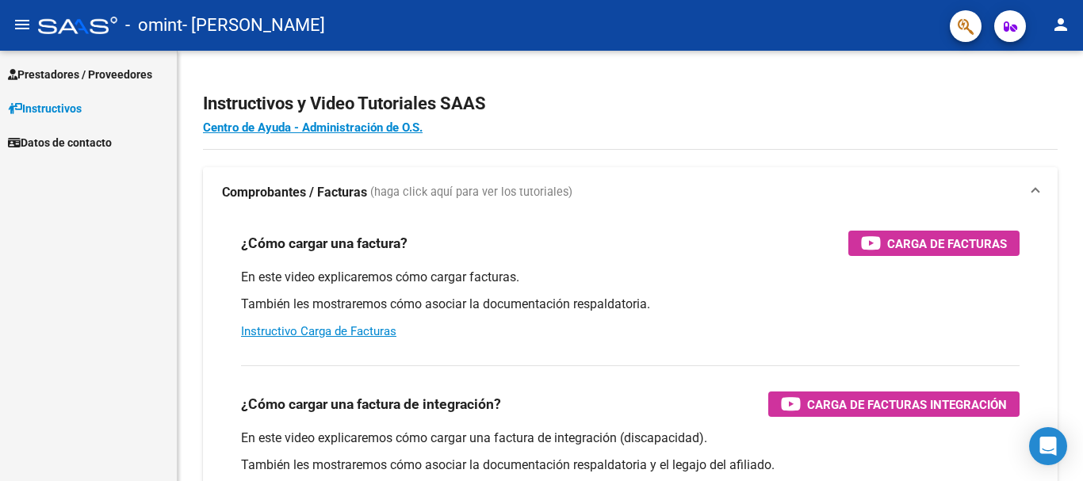
click at [109, 74] on span "Prestadores / Proveedores" at bounding box center [80, 74] width 144 height 17
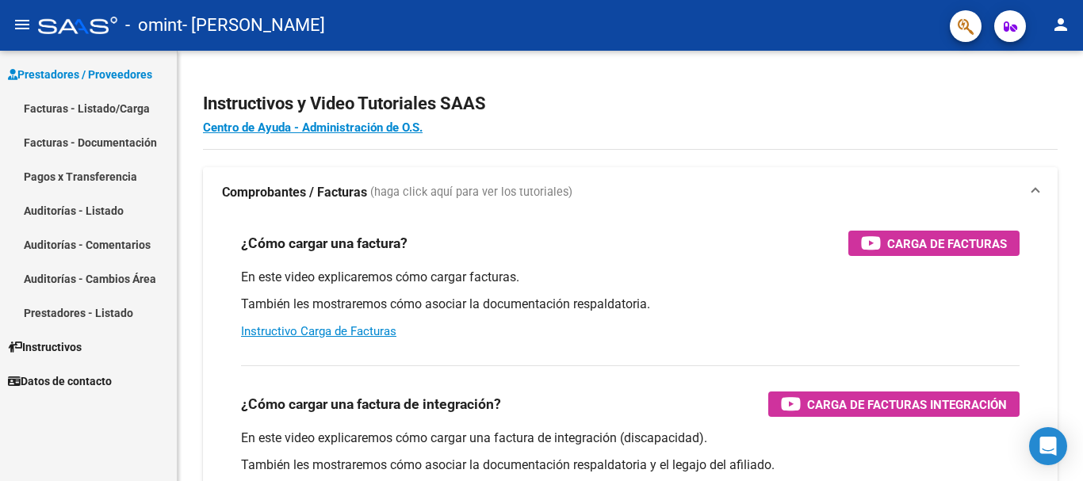
click at [100, 115] on link "Facturas - Listado/Carga" at bounding box center [88, 108] width 177 height 34
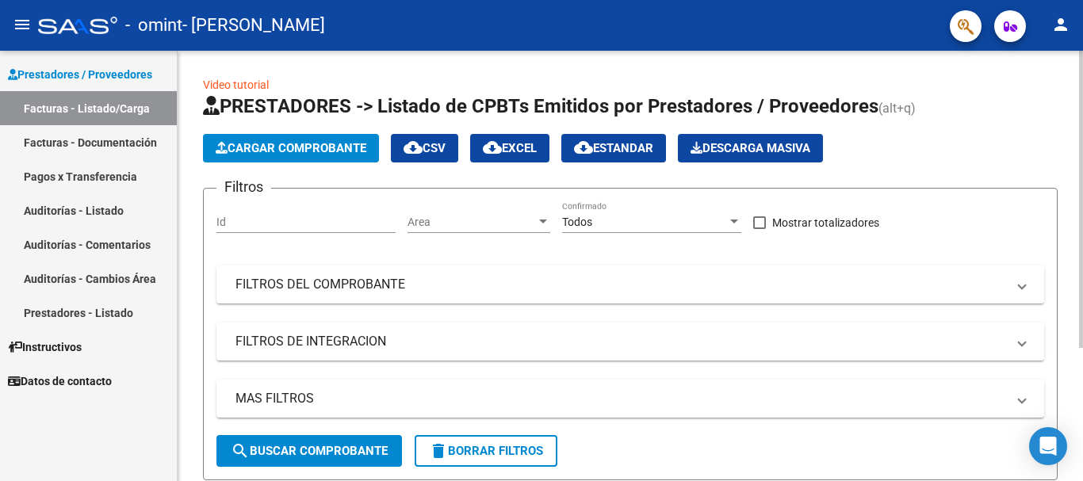
click at [327, 152] on span "Cargar Comprobante" at bounding box center [291, 148] width 151 height 14
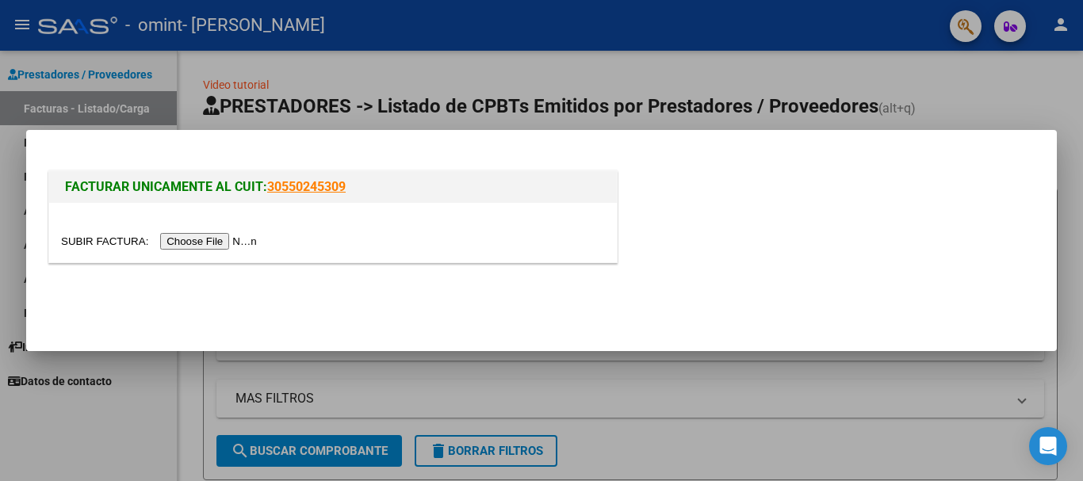
click at [236, 245] on input "file" at bounding box center [161, 241] width 201 height 17
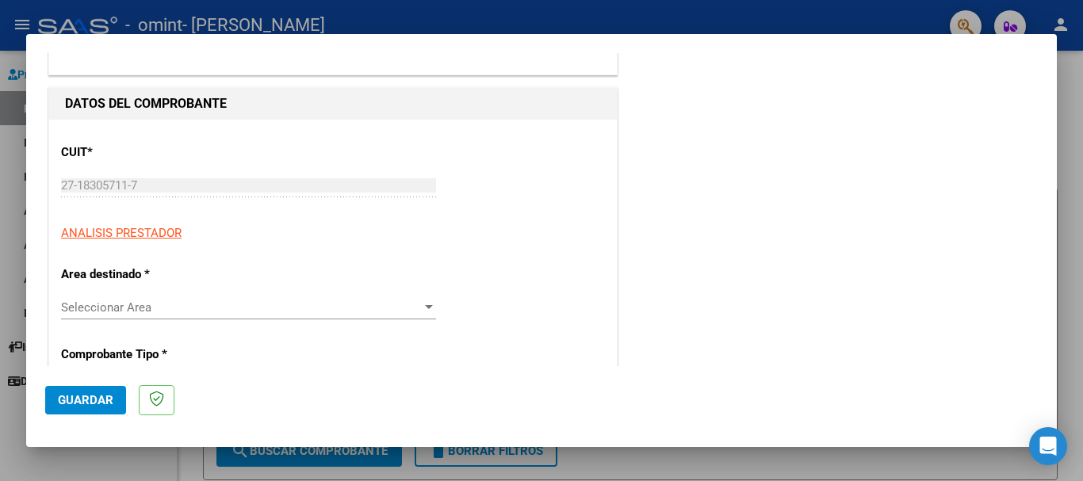
scroll to position [158, 0]
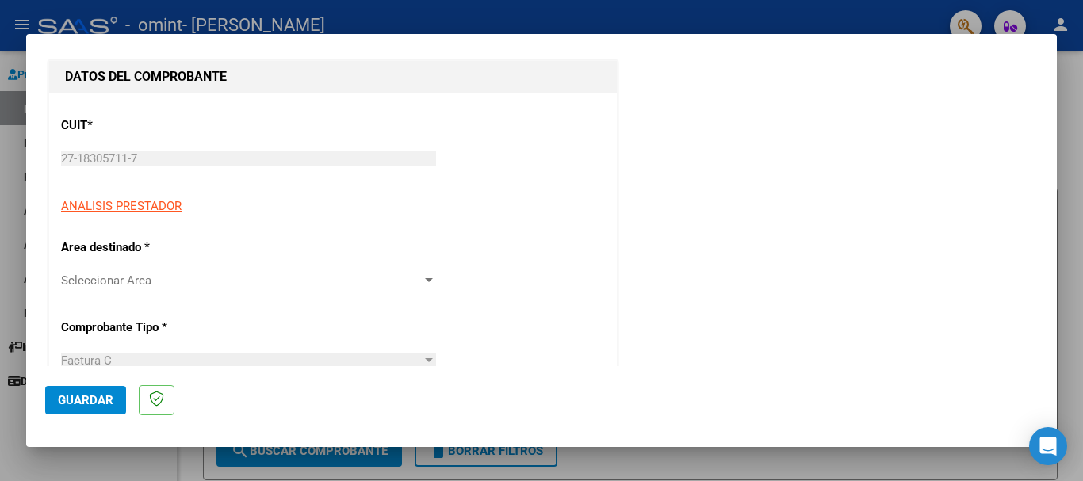
click at [425, 279] on div at bounding box center [429, 280] width 8 height 4
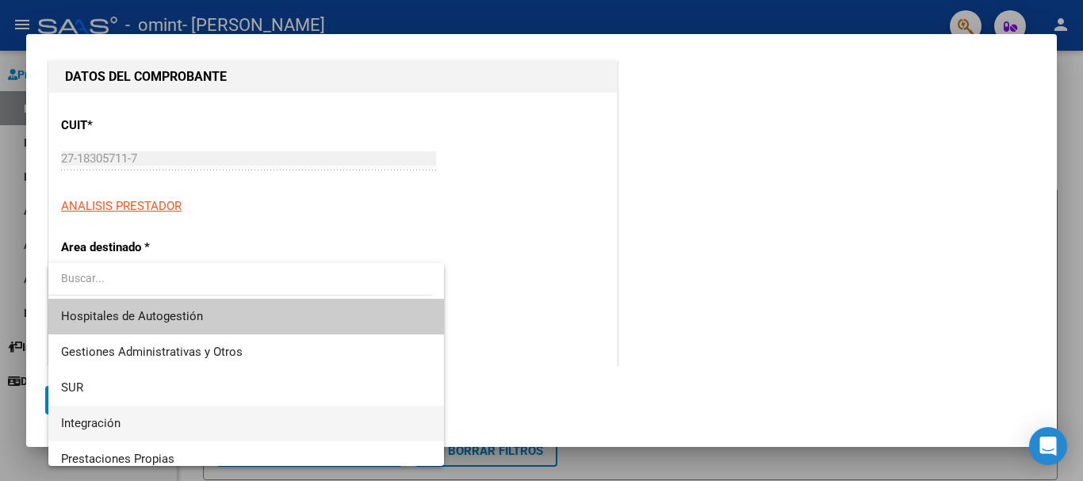
click at [238, 426] on span "Integración" at bounding box center [246, 424] width 370 height 36
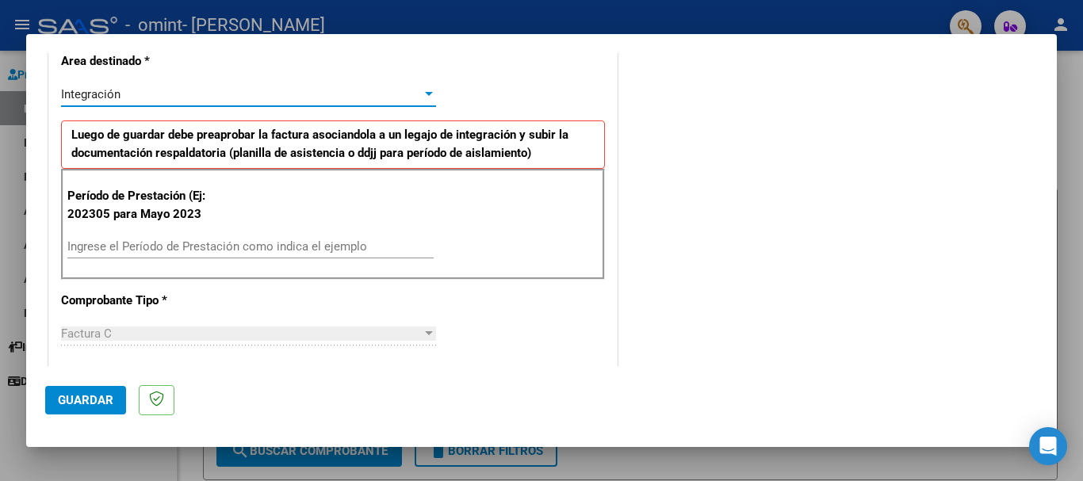
scroll to position [396, 0]
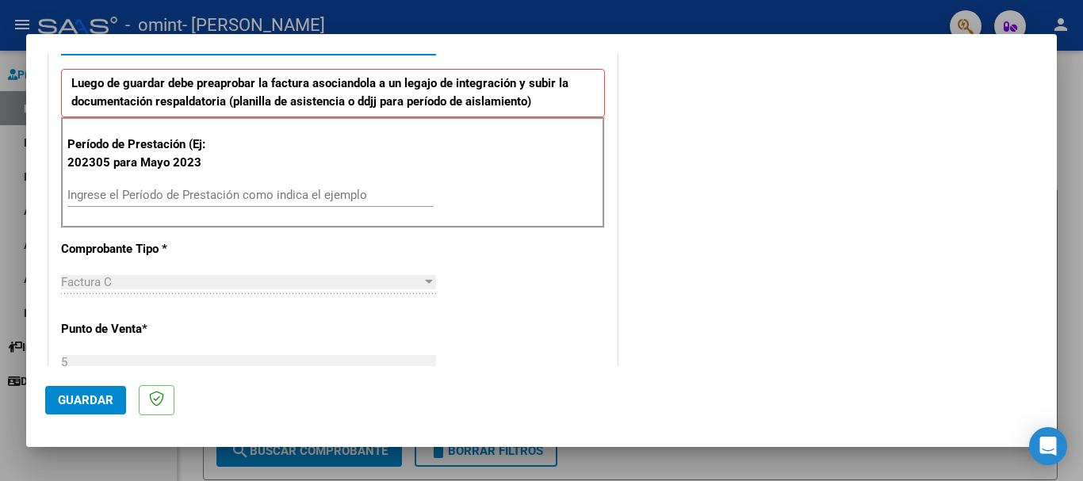
click at [172, 201] on input "Ingrese el Período de Prestación como indica el ejemplo" at bounding box center [250, 195] width 366 height 14
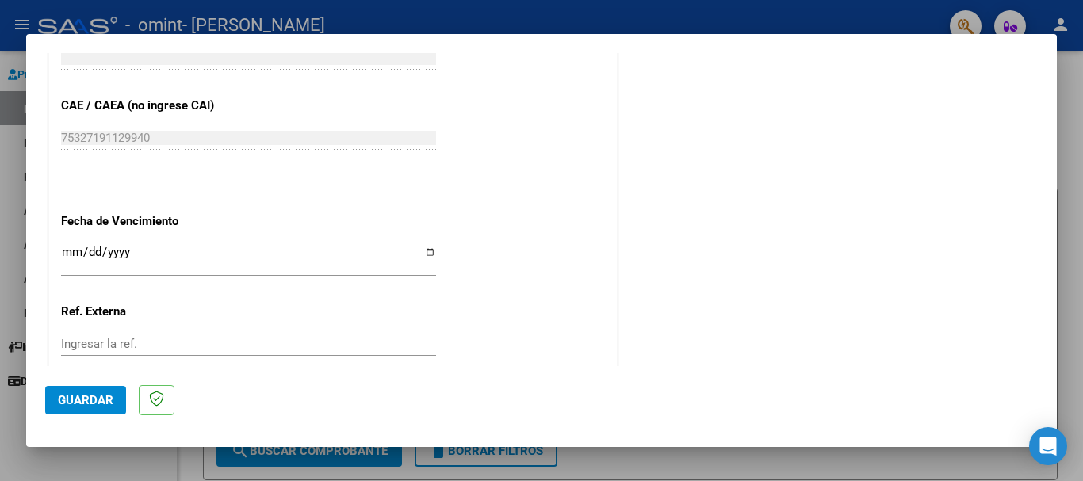
scroll to position [1030, 0]
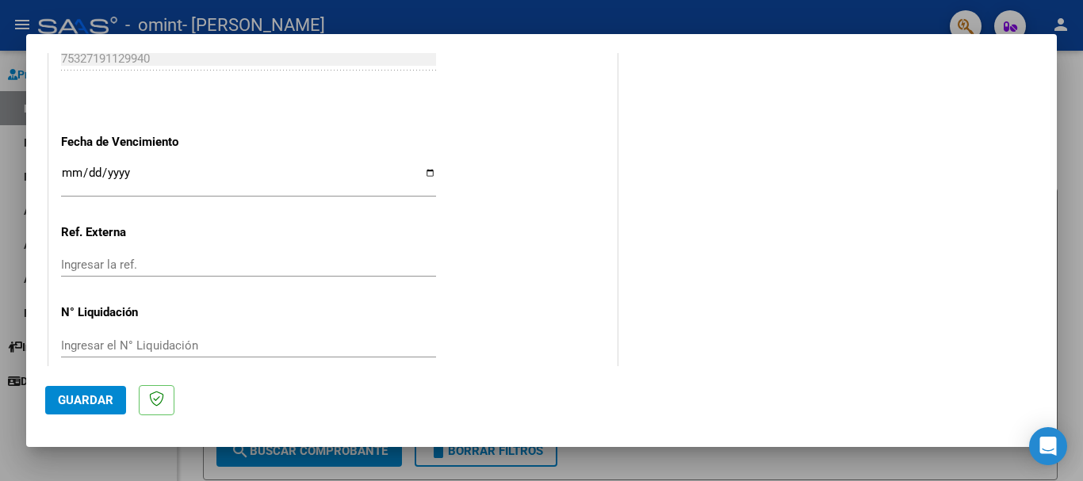
type input "202507"
click at [149, 170] on input "Ingresar la fecha" at bounding box center [248, 178] width 375 height 25
type input "[DATE]"
click at [109, 396] on span "Guardar" at bounding box center [85, 400] width 55 height 14
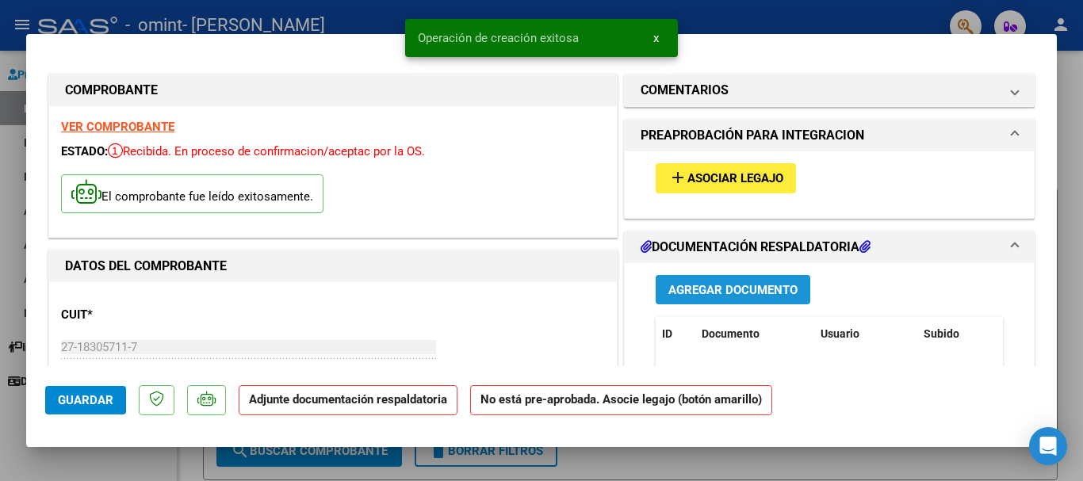
click at [685, 289] on span "Agregar Documento" at bounding box center [732, 290] width 129 height 14
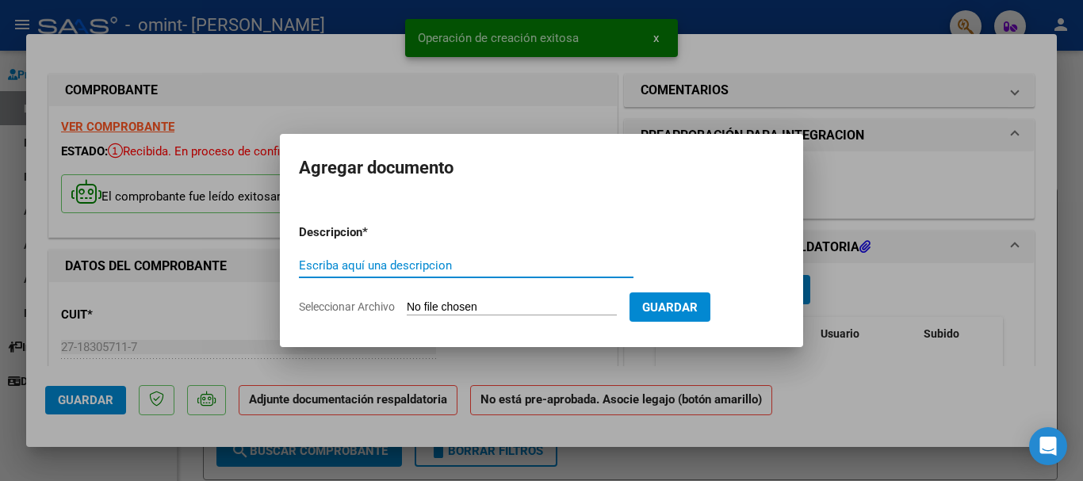
click at [469, 267] on input "Escriba aquí una descripcion" at bounding box center [466, 265] width 334 height 14
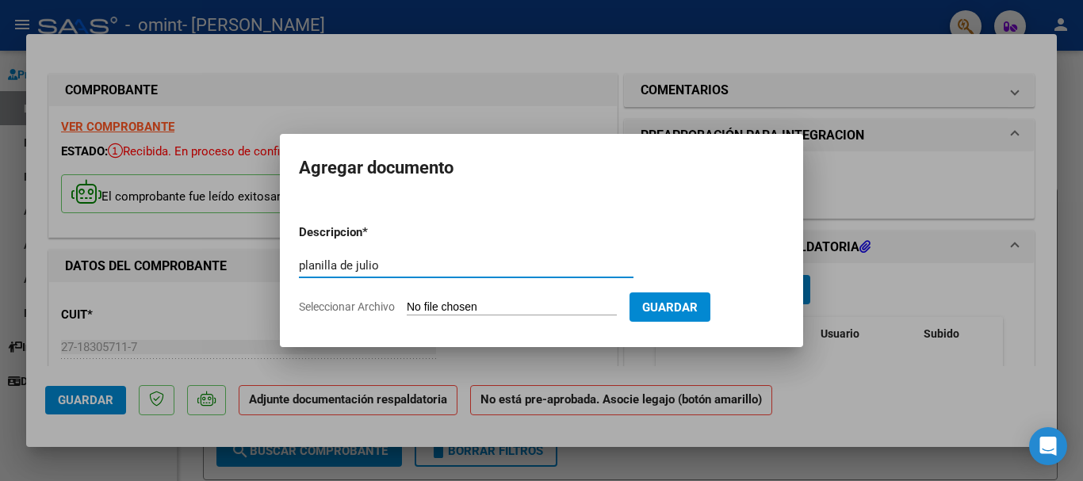
type input "planilla de julio"
click at [476, 308] on input "Seleccionar Archivo" at bounding box center [512, 307] width 210 height 15
type input "C:\fakepath\fact [PERSON_NAME] de [PERSON_NAME].pdf"
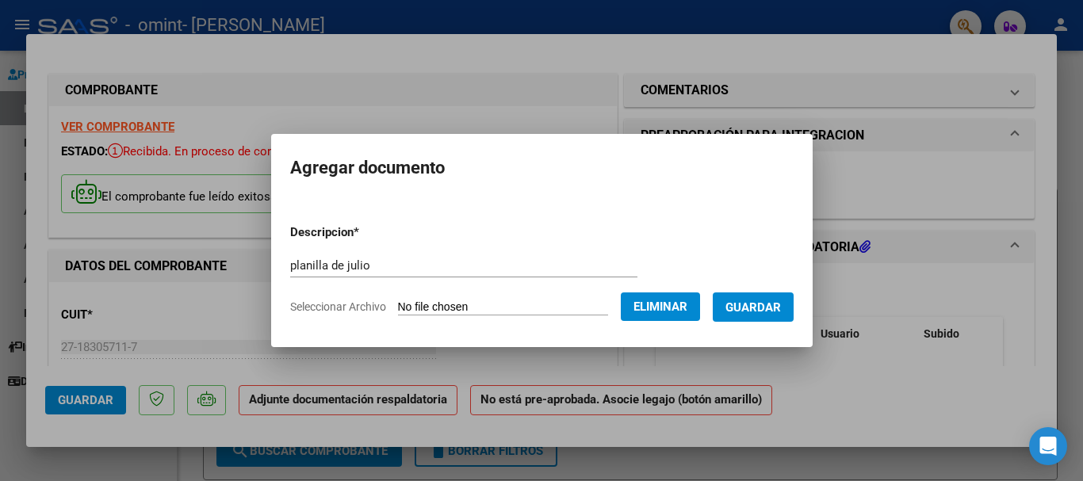
click at [700, 307] on button "Eliminar" at bounding box center [660, 306] width 79 height 29
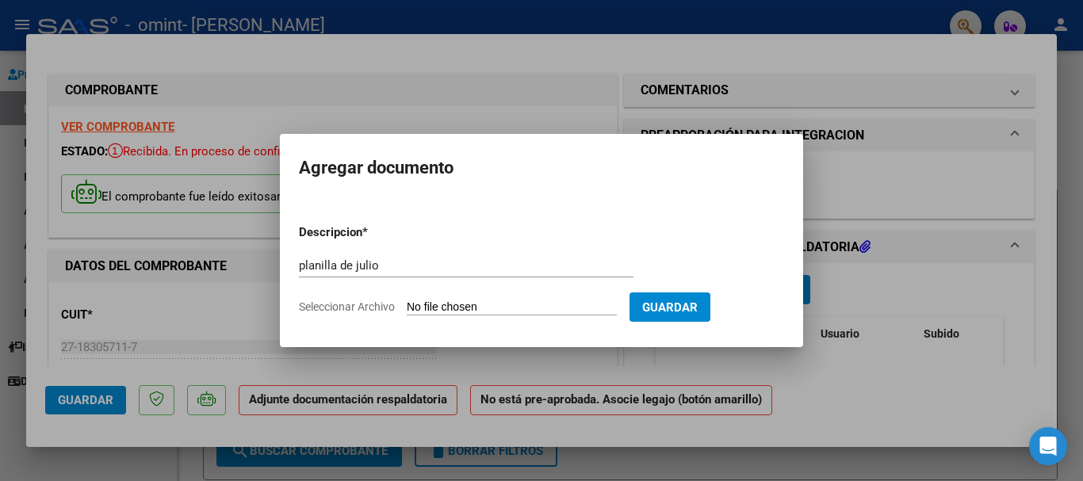
click at [503, 300] on input "Seleccionar Archivo" at bounding box center [512, 307] width 210 height 15
type input "C:\fakepath\[PERSON_NAME].pdf"
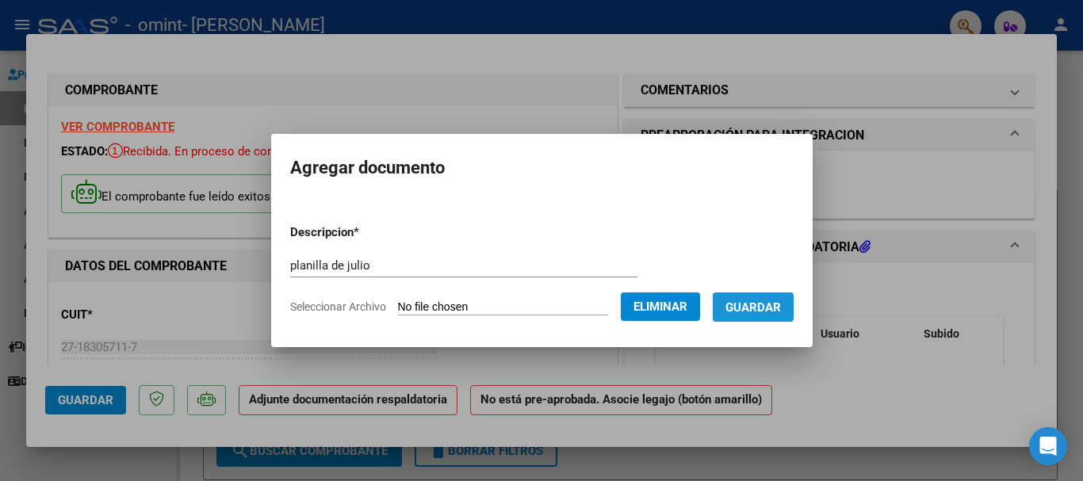
click at [781, 310] on span "Guardar" at bounding box center [752, 307] width 55 height 14
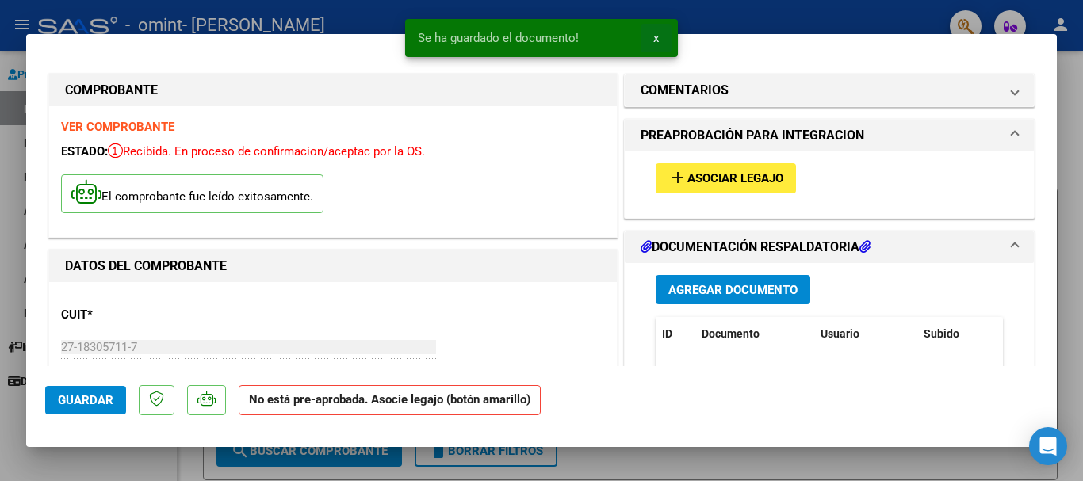
click at [661, 36] on button "x" at bounding box center [655, 38] width 31 height 29
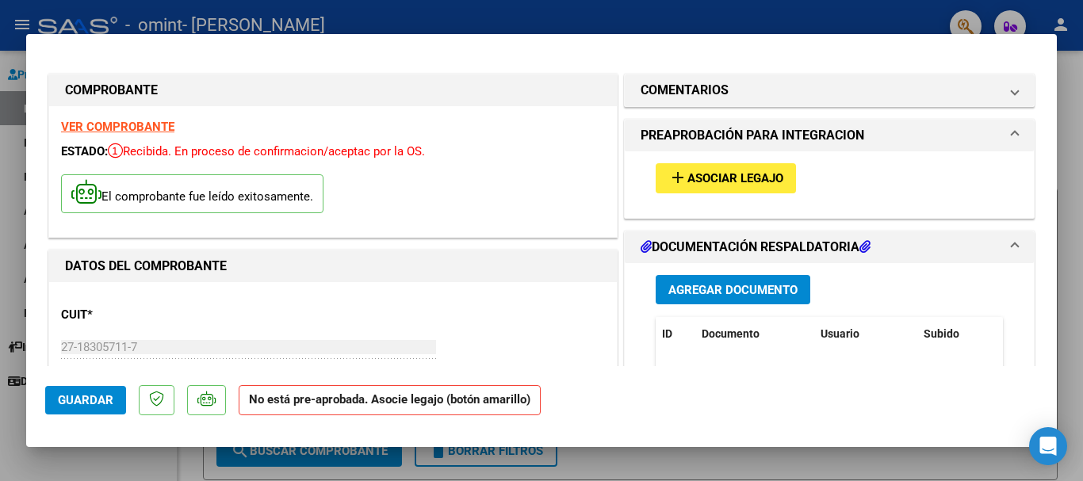
click at [609, 10] on div at bounding box center [541, 240] width 1083 height 481
type input "$ 0,00"
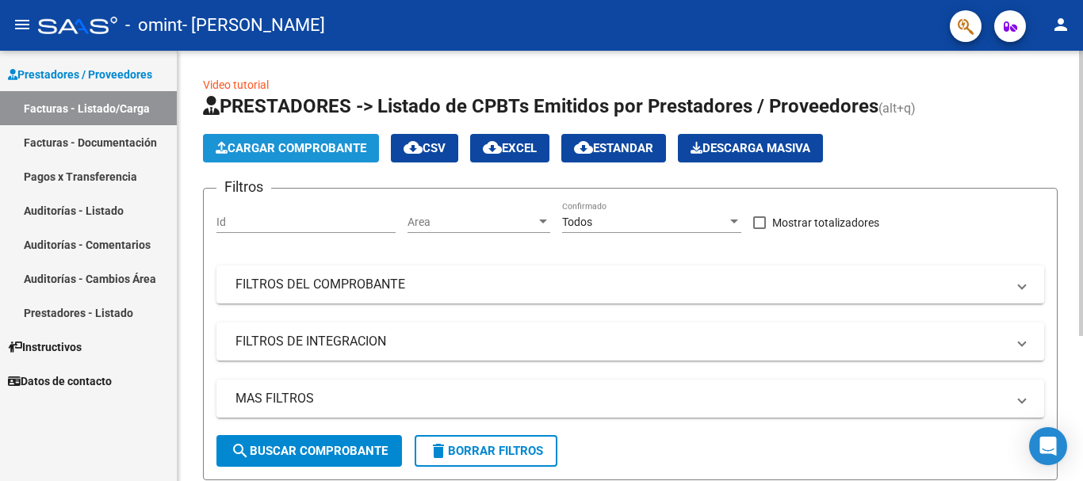
click at [362, 143] on span "Cargar Comprobante" at bounding box center [291, 148] width 151 height 14
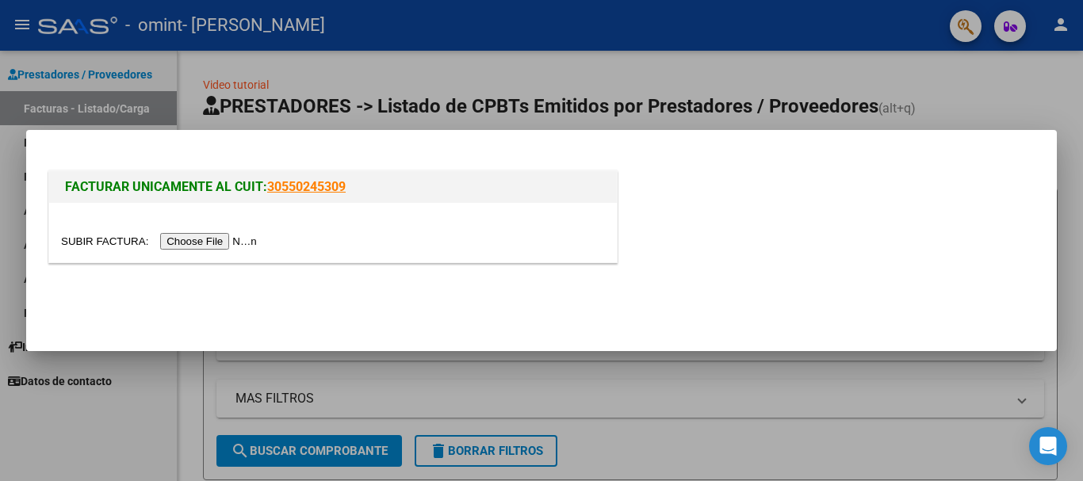
click at [258, 241] on input "file" at bounding box center [161, 241] width 201 height 17
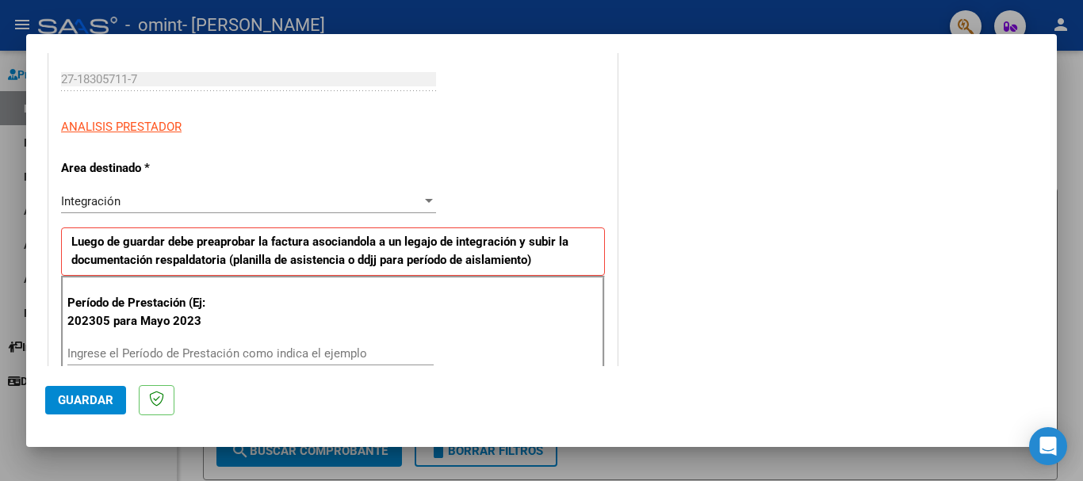
scroll to position [317, 0]
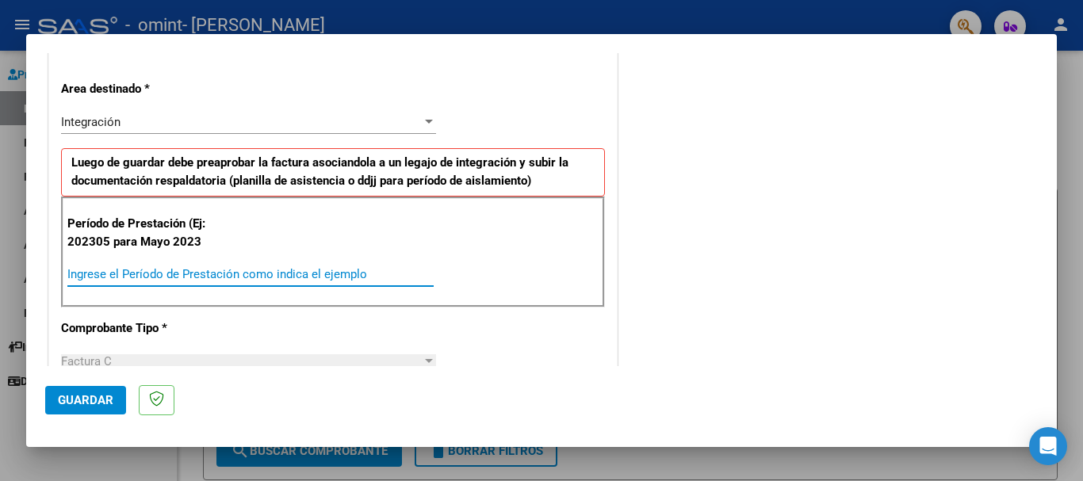
click at [130, 281] on input "Ingrese el Período de Prestación como indica el ejemplo" at bounding box center [250, 274] width 366 height 14
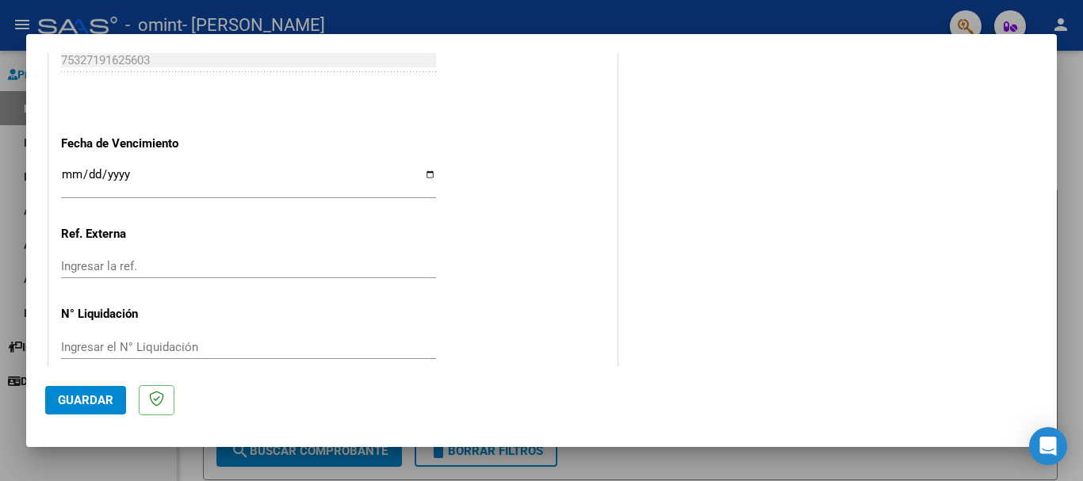
scroll to position [1030, 0]
type input "202507"
click at [86, 171] on input "Ingresar la fecha" at bounding box center [248, 178] width 375 height 25
click at [71, 174] on input "Ingresar la fecha" at bounding box center [248, 178] width 375 height 25
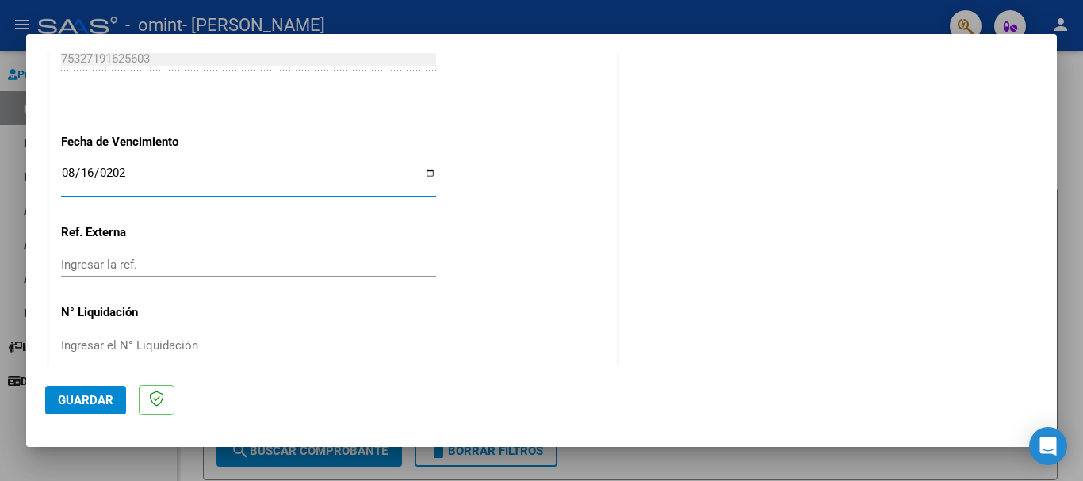
type input "[DATE]"
click at [71, 384] on mat-dialog-actions "Guardar" at bounding box center [541, 397] width 992 height 63
click at [71, 396] on span "Guardar" at bounding box center [85, 400] width 55 height 14
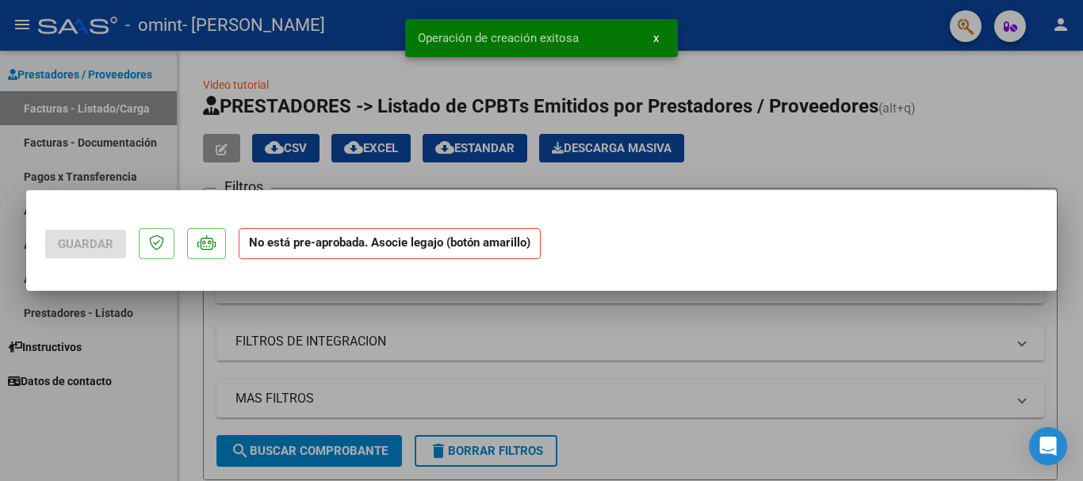
scroll to position [0, 0]
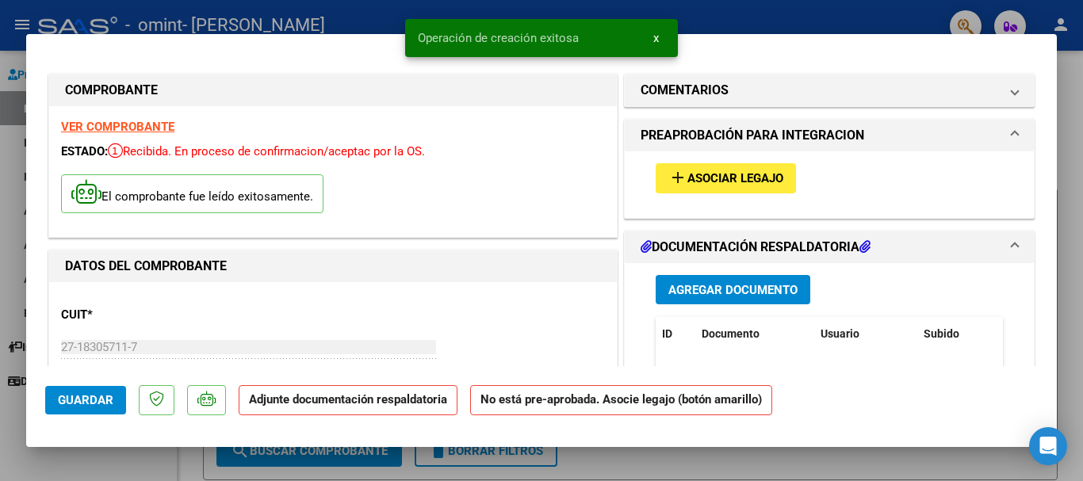
click at [706, 289] on span "Agregar Documento" at bounding box center [732, 290] width 129 height 14
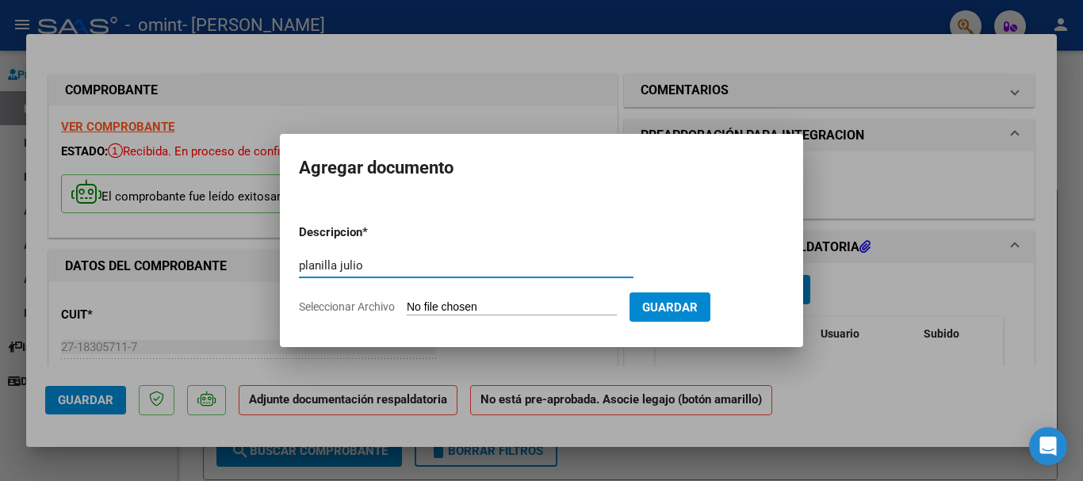
type input "planilla julio"
click at [491, 306] on input "Seleccionar Archivo" at bounding box center [512, 307] width 210 height 15
type input "C:\fakepath\[PERSON_NAME].pdf"
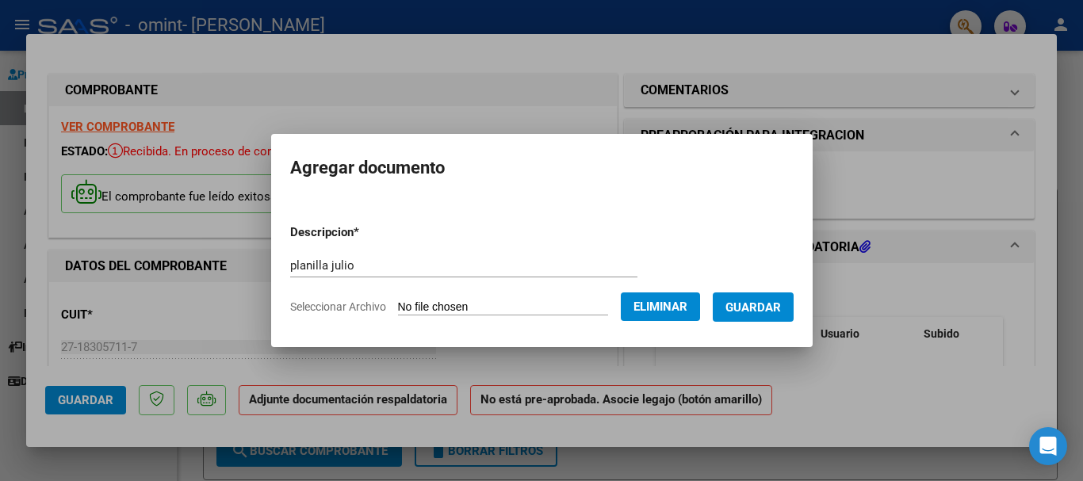
click at [763, 302] on span "Guardar" at bounding box center [752, 307] width 55 height 14
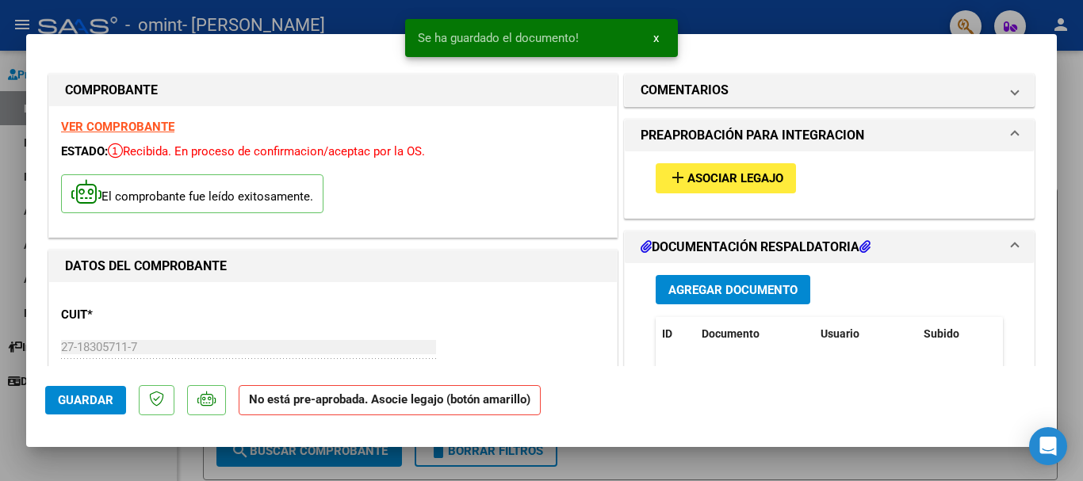
click at [1079, 164] on div at bounding box center [541, 240] width 1083 height 481
type input "$ 0,00"
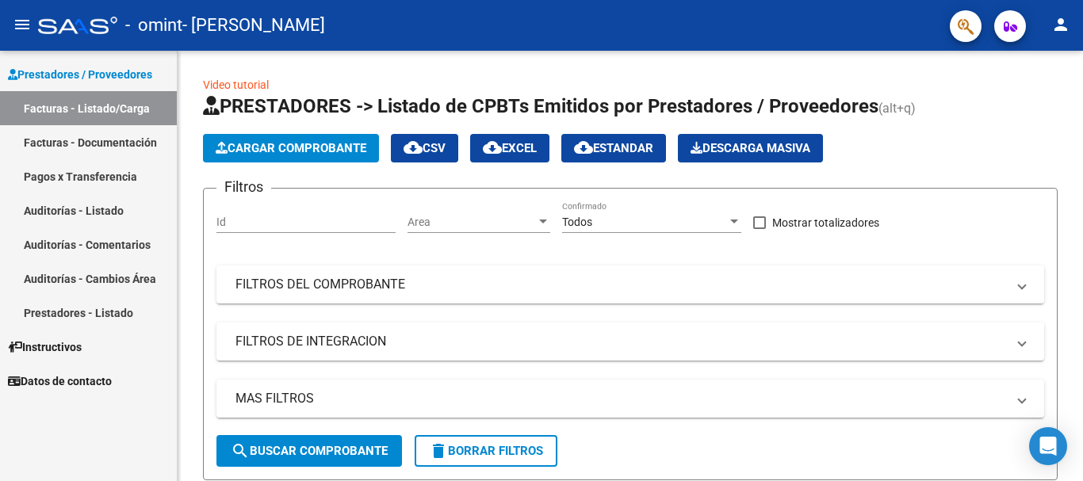
click at [147, 132] on link "Facturas - Documentación" at bounding box center [88, 142] width 177 height 34
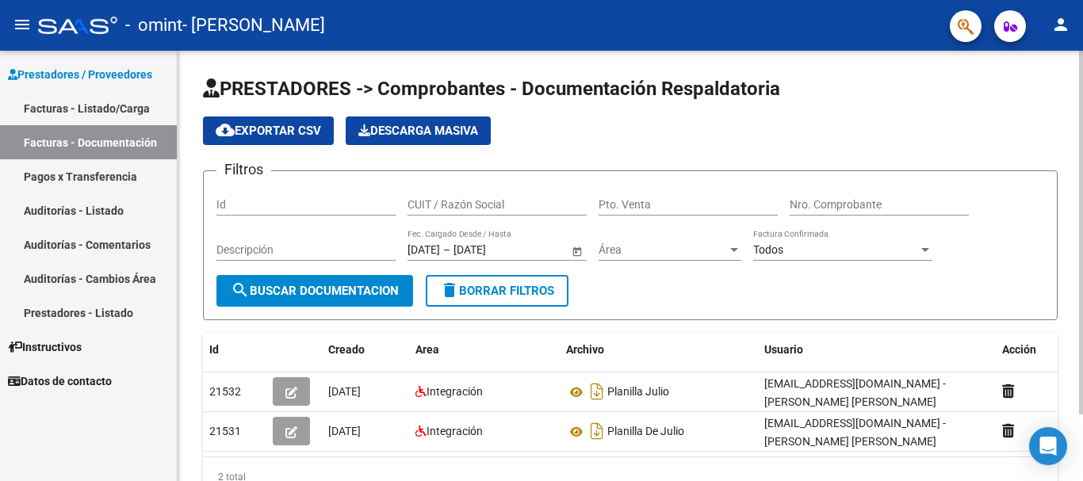
scroll to position [79, 0]
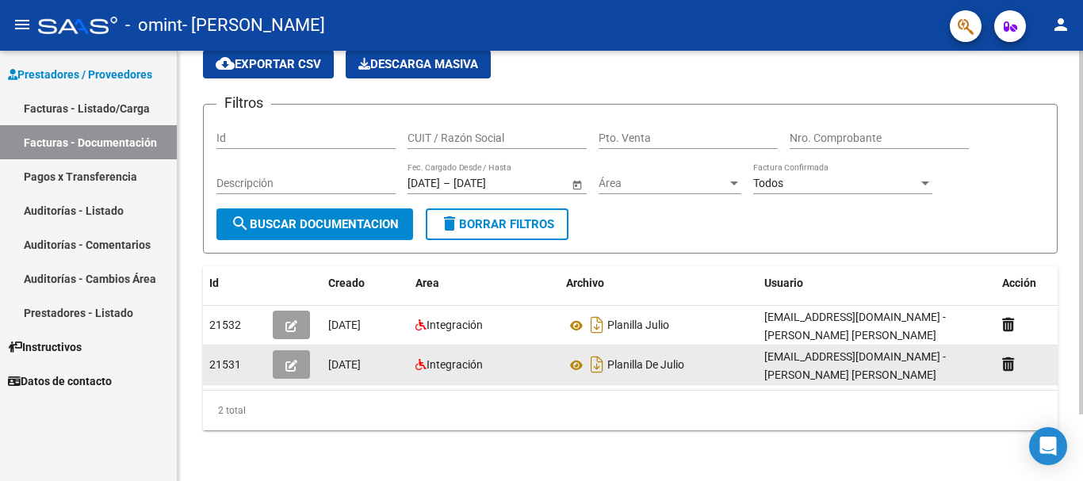
click at [284, 350] on button "button" at bounding box center [291, 364] width 37 height 29
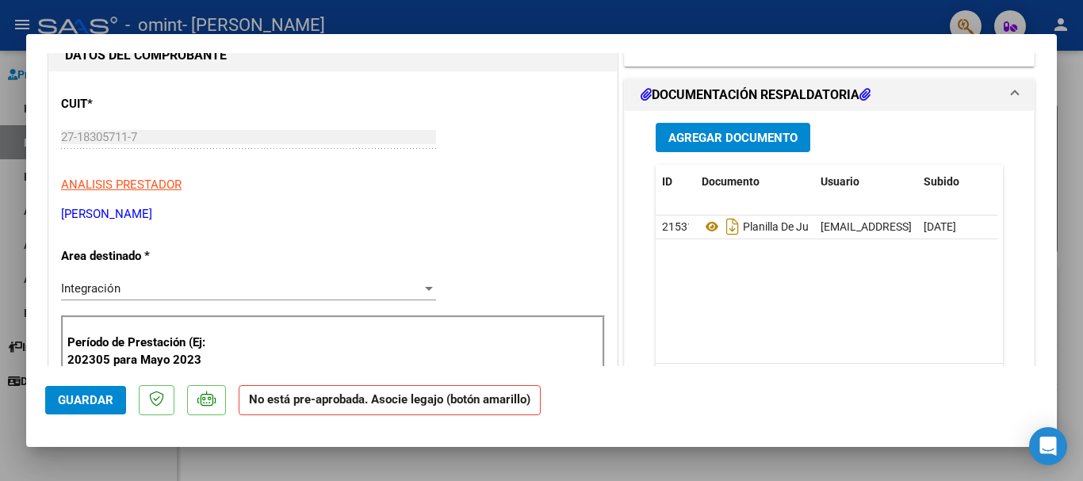
scroll to position [158, 0]
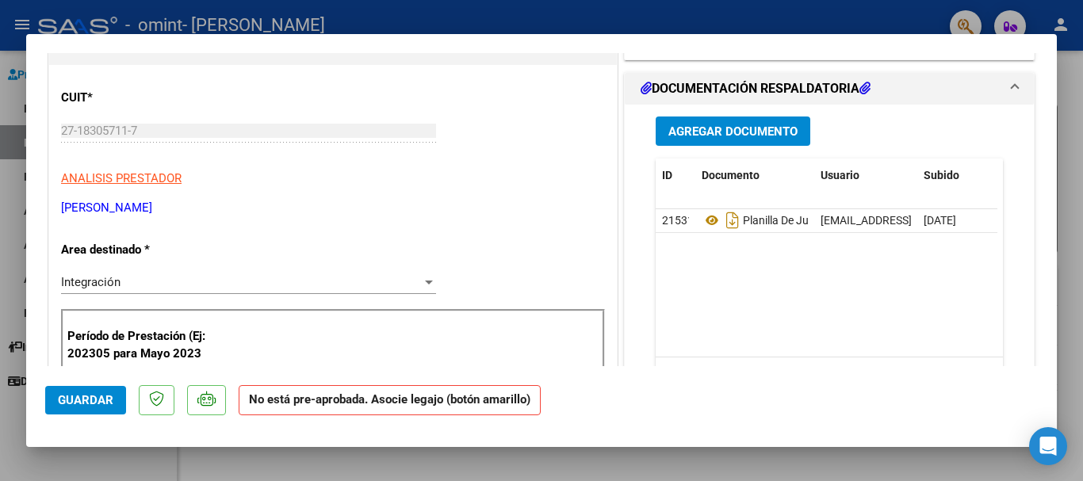
click at [1011, 92] on span at bounding box center [1014, 88] width 6 height 19
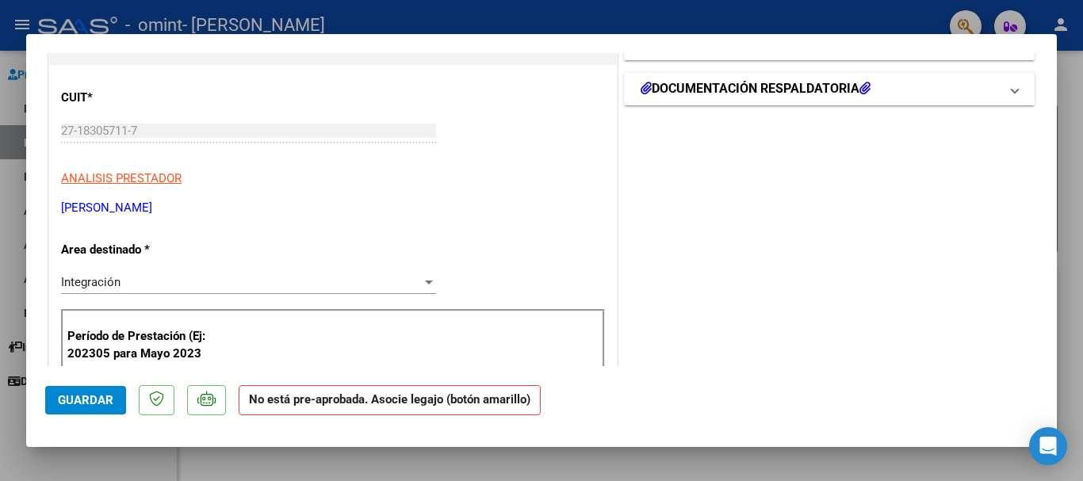
click at [1011, 91] on span at bounding box center [1014, 88] width 6 height 19
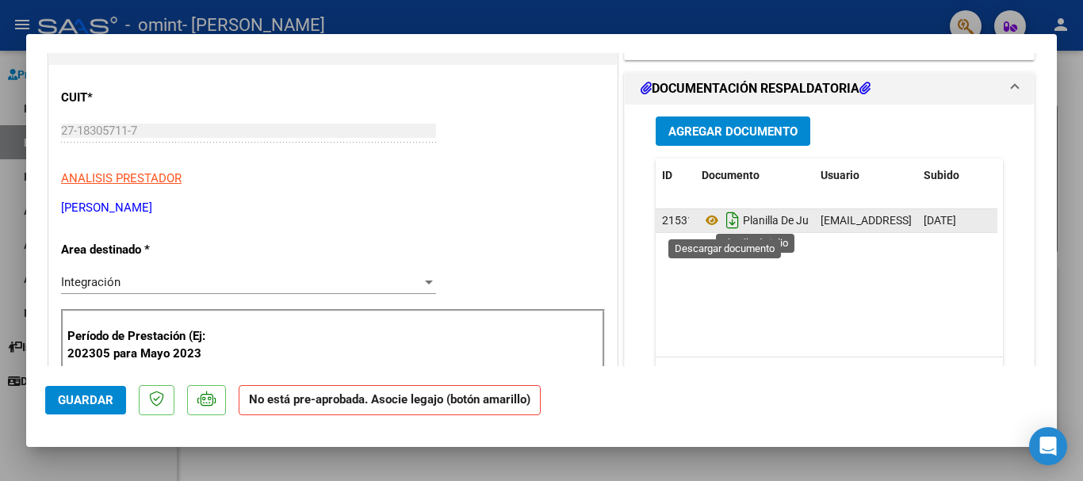
click at [724, 229] on icon "Descargar documento" at bounding box center [732, 220] width 21 height 25
click at [706, 217] on icon at bounding box center [711, 220] width 21 height 19
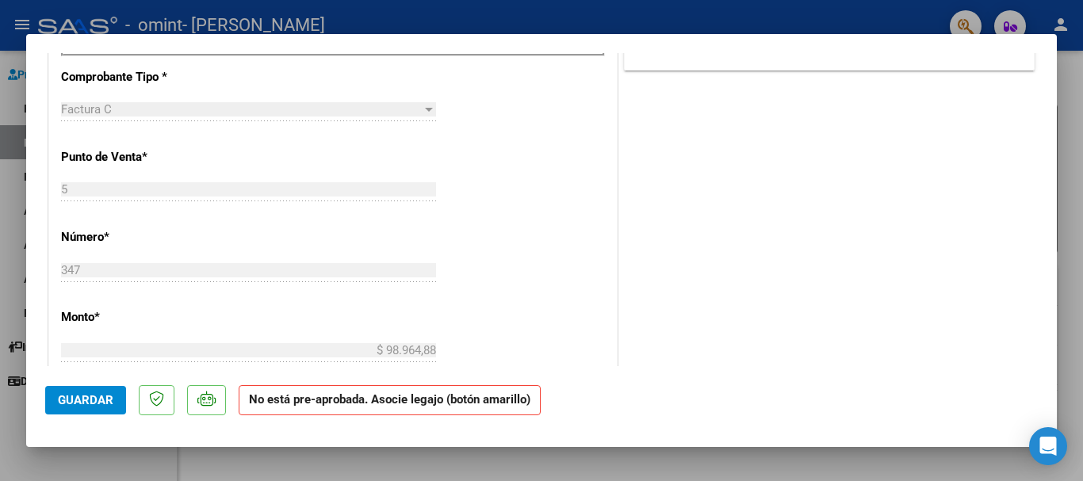
scroll to position [317, 0]
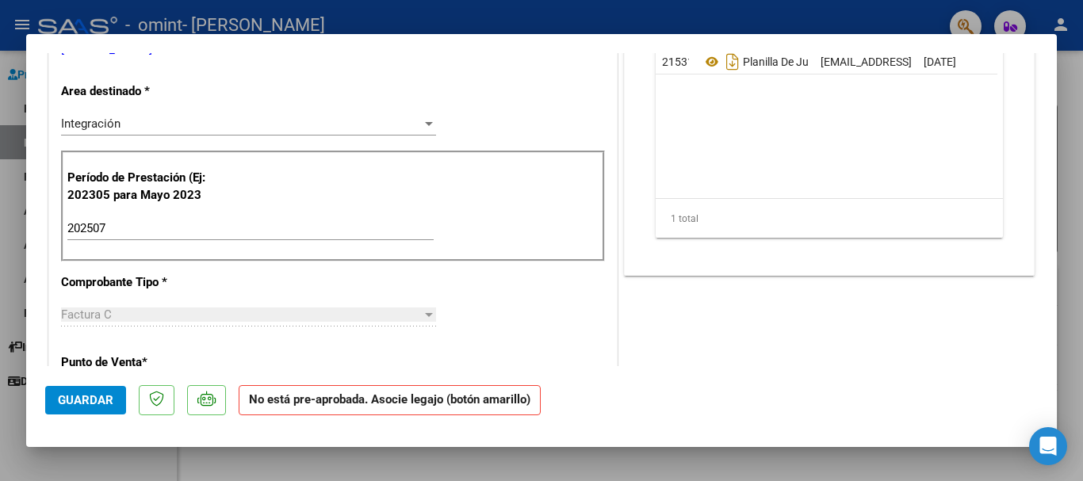
click at [1082, 96] on div at bounding box center [541, 240] width 1083 height 481
type input "$ 0,00"
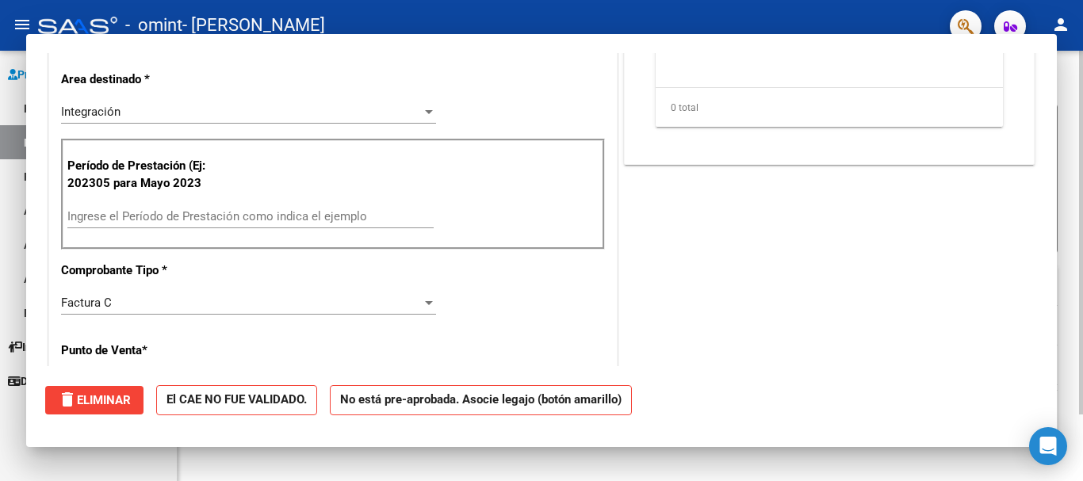
scroll to position [0, 0]
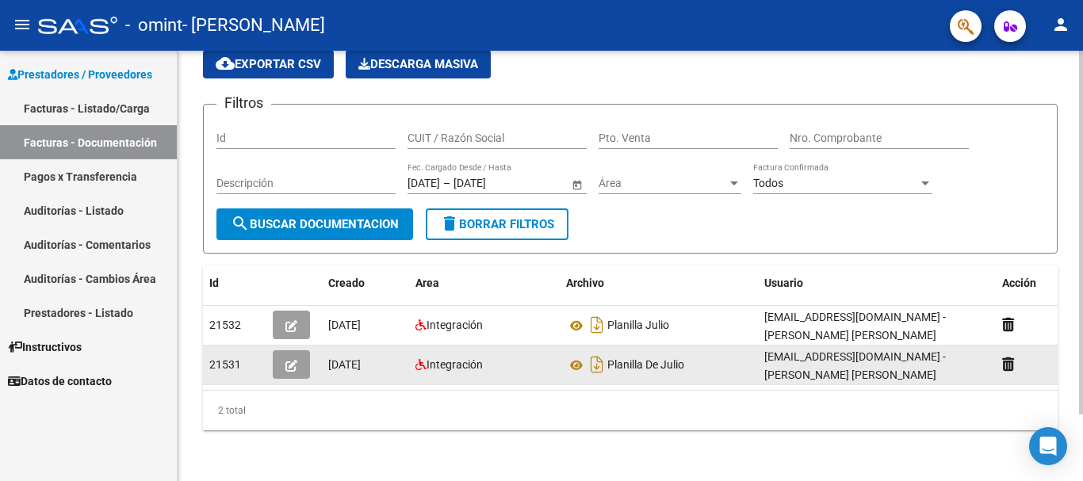
click at [1015, 356] on div at bounding box center [1035, 365] width 67 height 18
click at [1010, 357] on icon at bounding box center [1008, 364] width 12 height 15
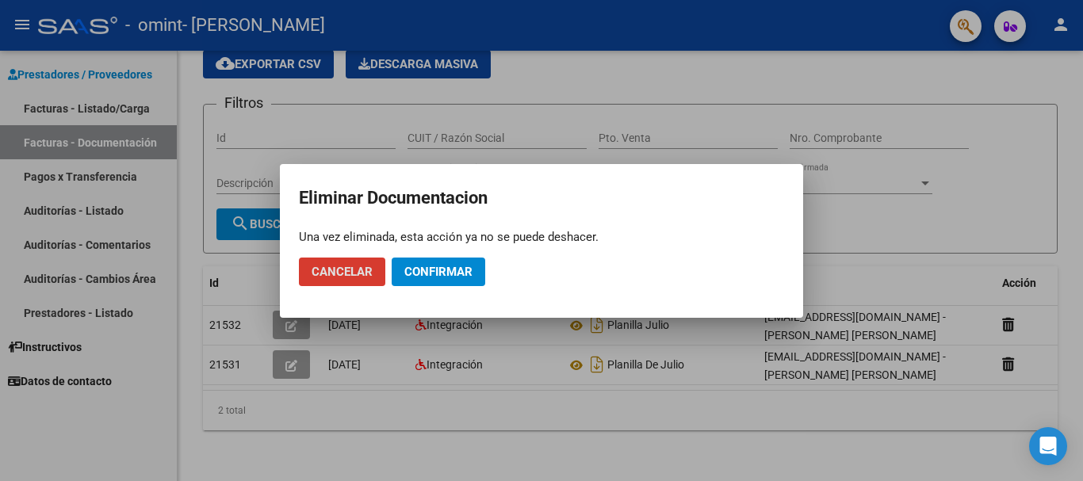
click at [321, 265] on span "Cancelar" at bounding box center [341, 272] width 61 height 14
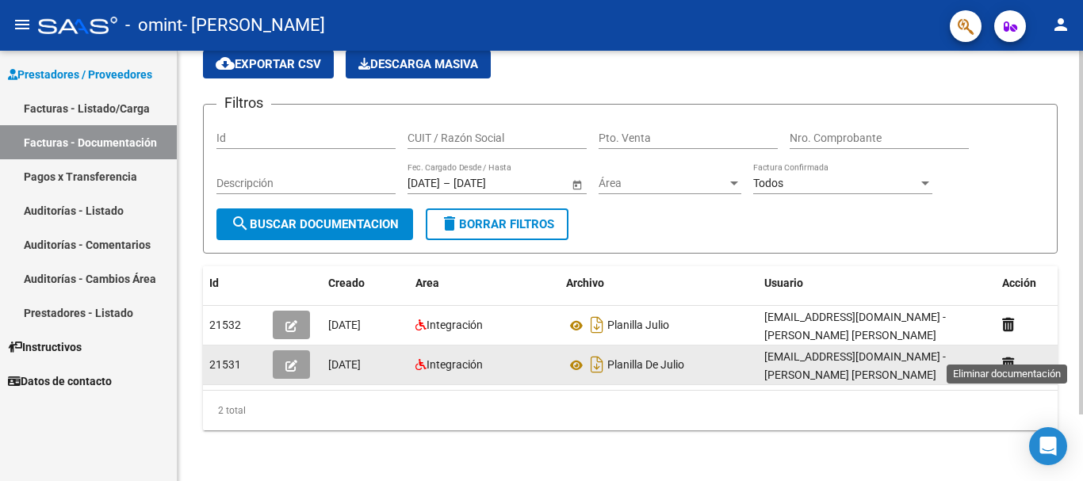
click at [1010, 357] on icon at bounding box center [1008, 364] width 12 height 15
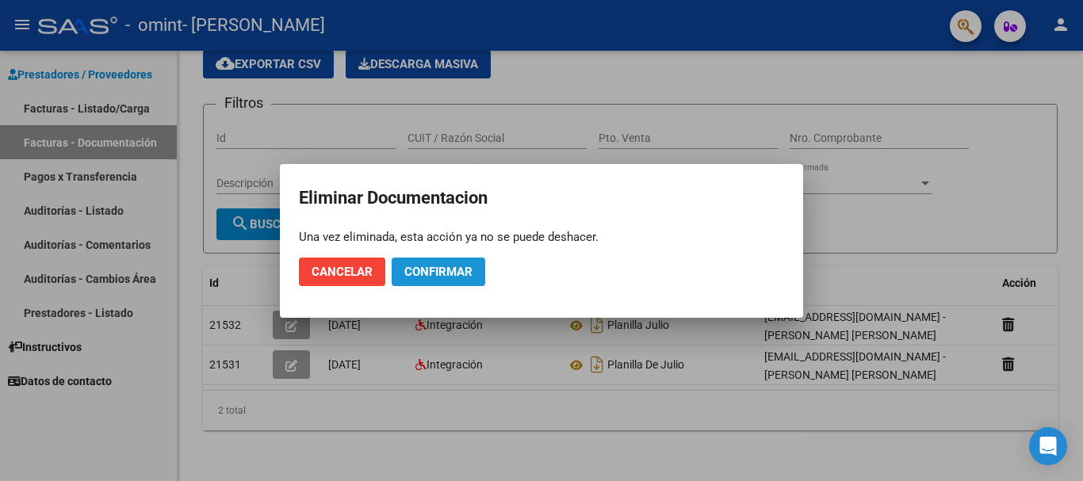
click at [441, 276] on span "Confirmar" at bounding box center [438, 272] width 68 height 14
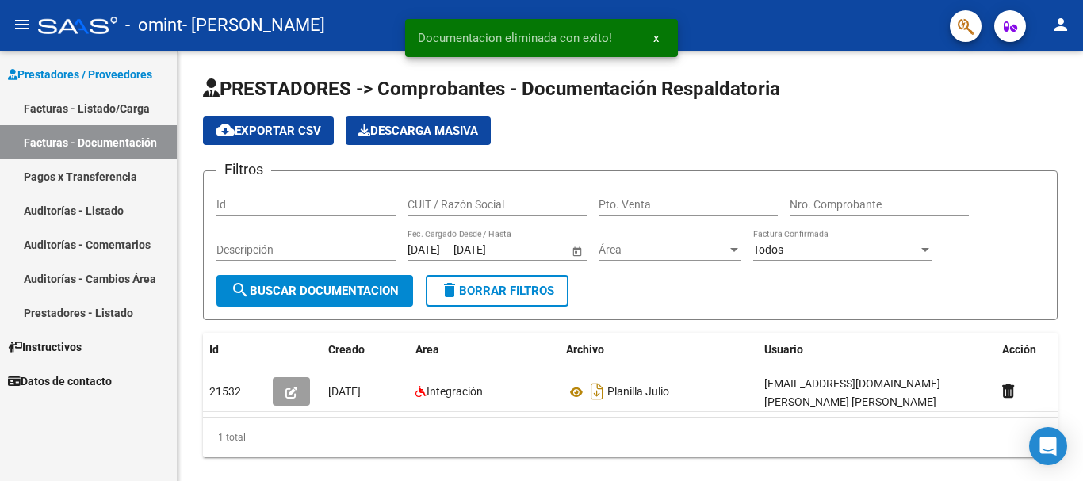
click at [93, 111] on link "Facturas - Listado/Carga" at bounding box center [88, 108] width 177 height 34
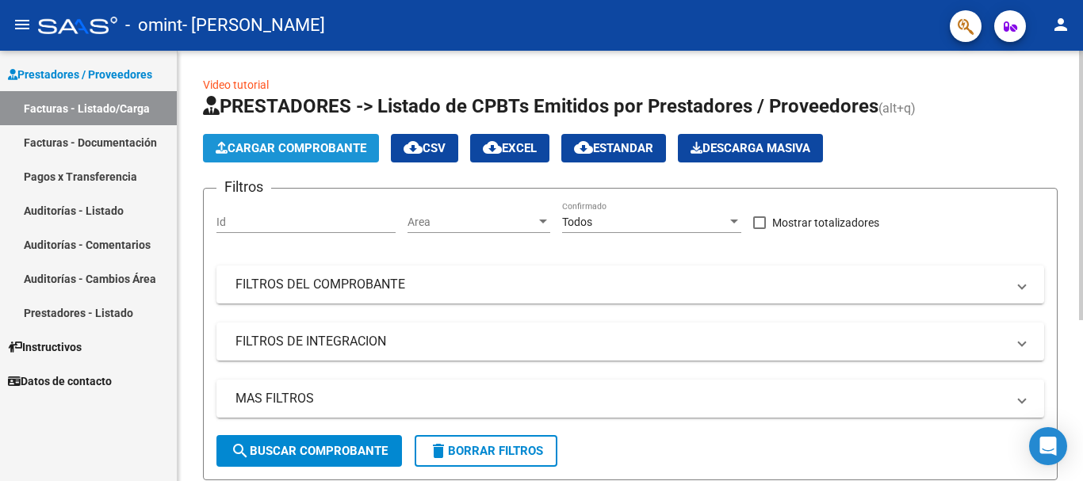
click at [351, 154] on span "Cargar Comprobante" at bounding box center [291, 148] width 151 height 14
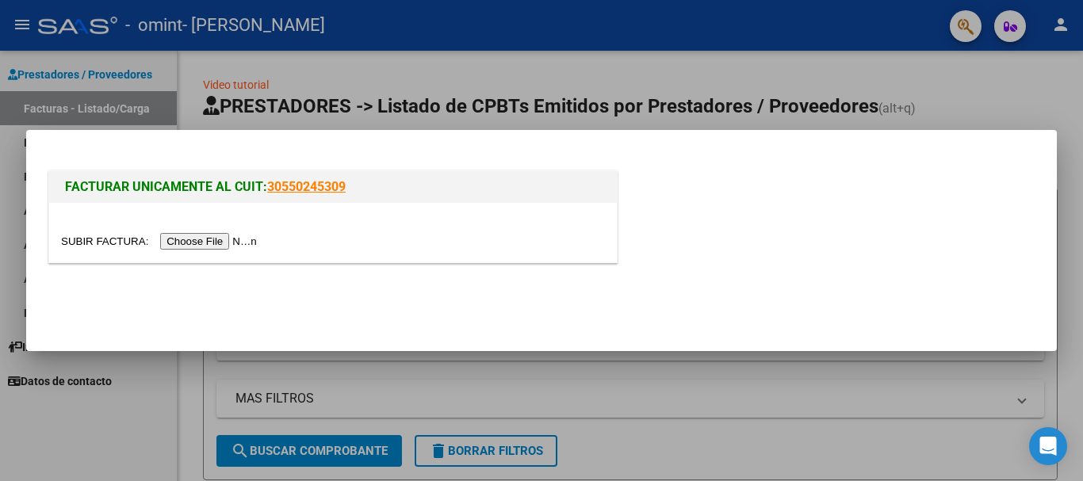
click at [188, 238] on input "file" at bounding box center [161, 241] width 201 height 17
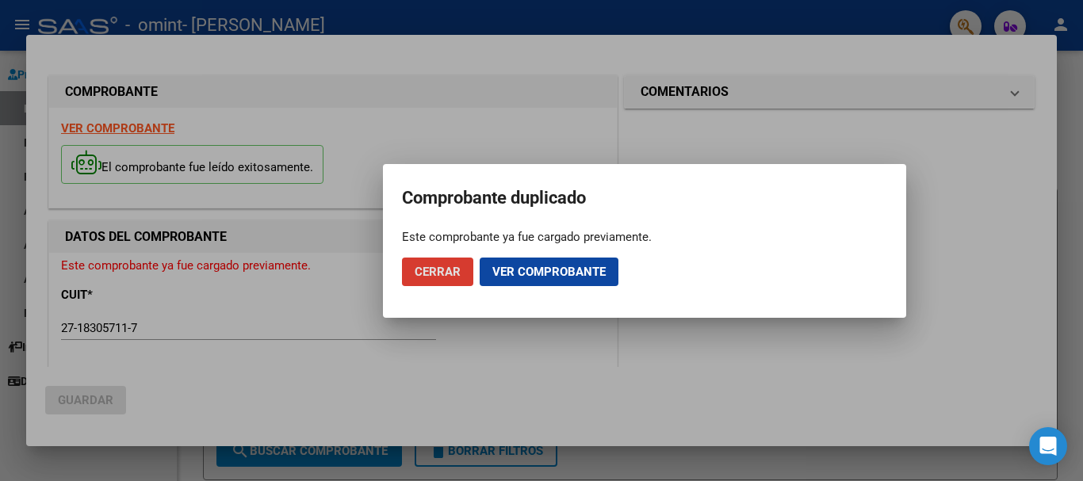
click at [517, 274] on span "Ver comprobante" at bounding box center [548, 272] width 113 height 14
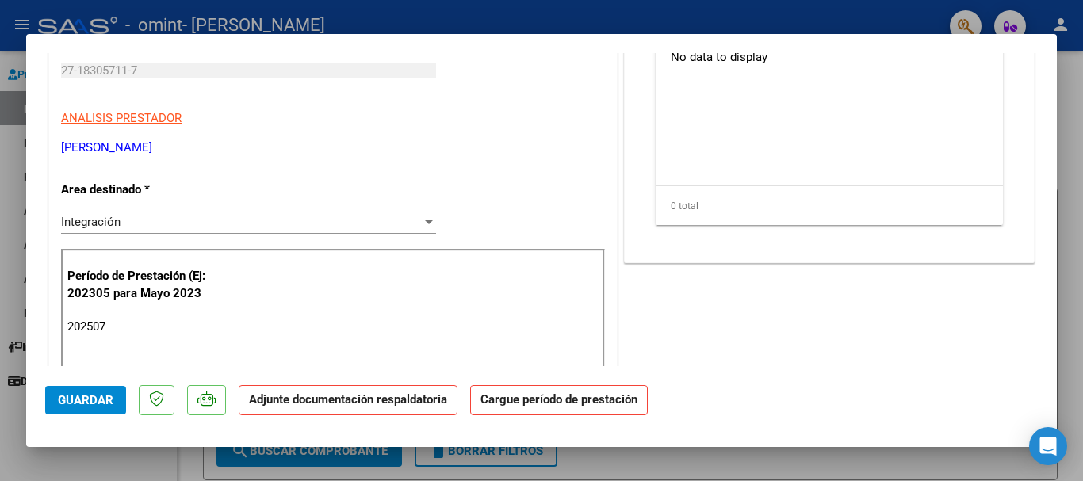
scroll to position [317, 0]
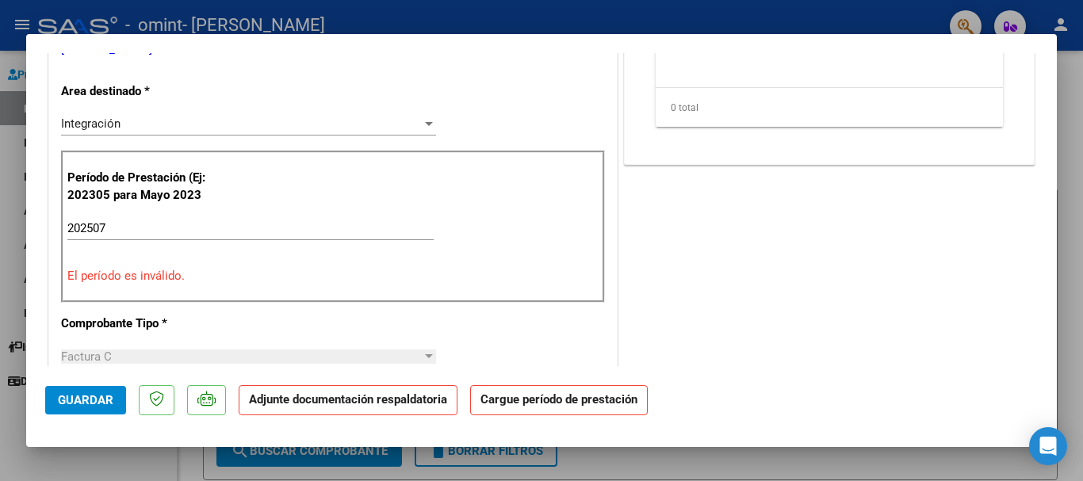
click at [136, 231] on input "202507" at bounding box center [250, 228] width 366 height 14
click at [228, 225] on input "202507" at bounding box center [250, 228] width 366 height 14
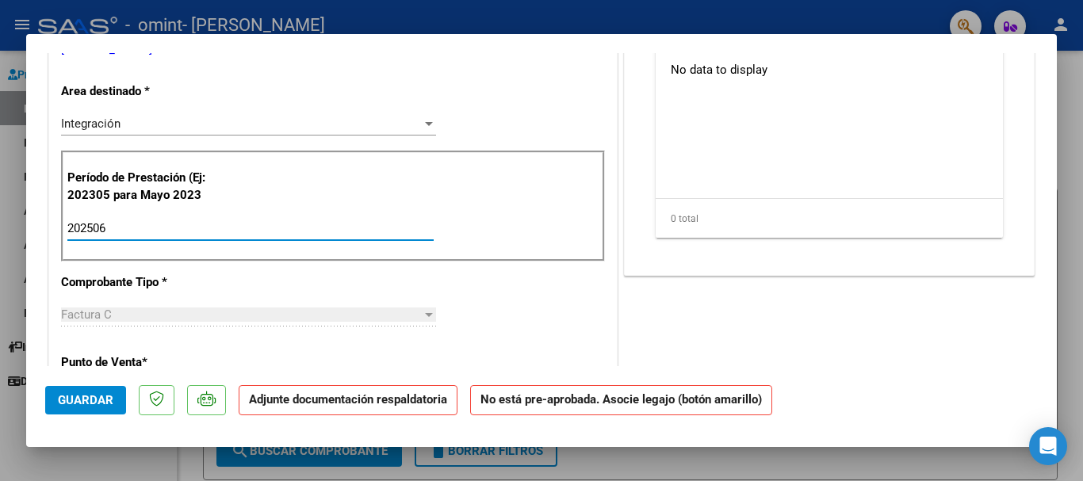
type input "202506"
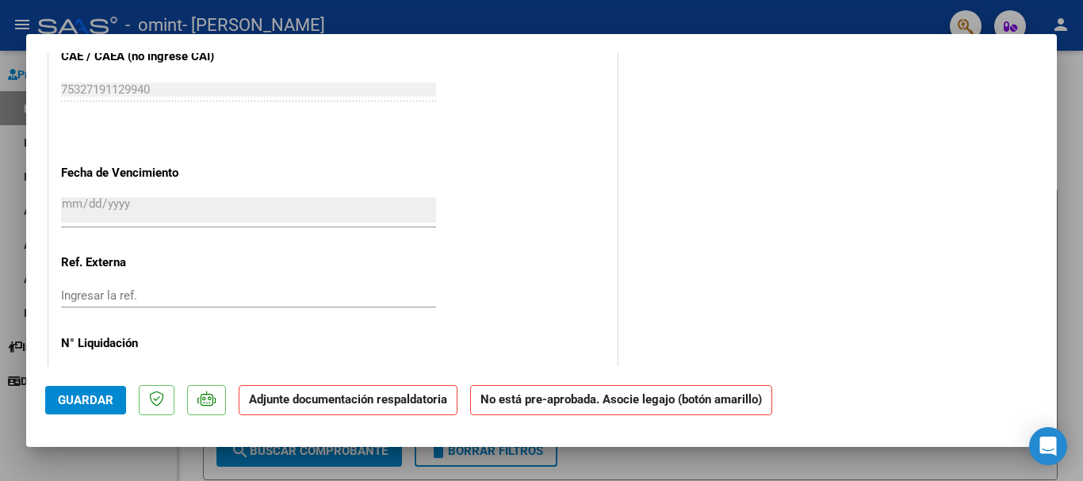
scroll to position [926, 0]
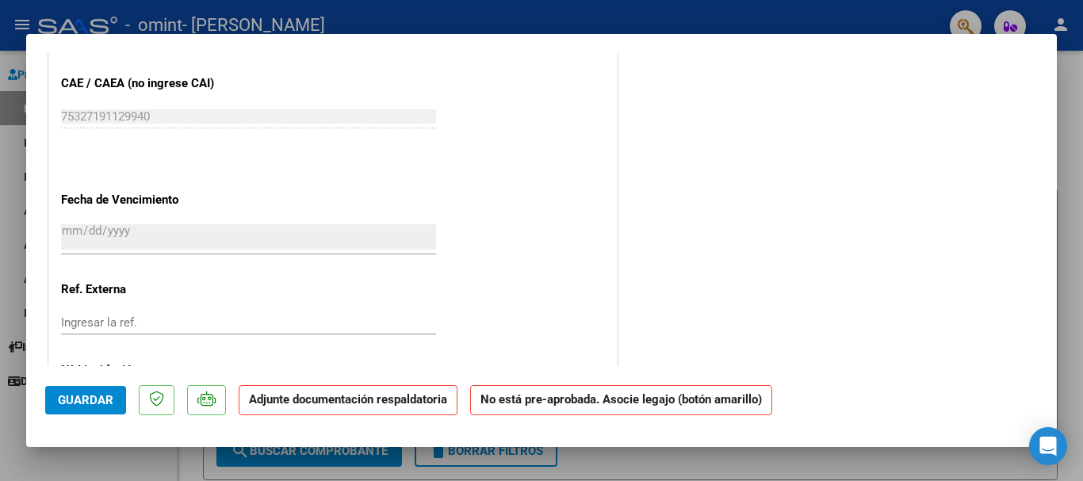
click at [90, 399] on span "Guardar" at bounding box center [85, 400] width 55 height 14
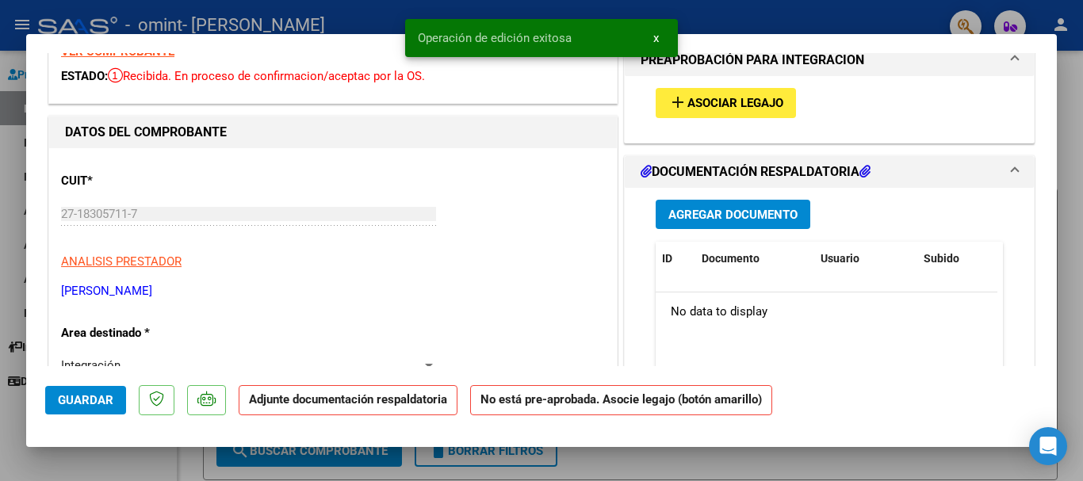
scroll to position [0, 0]
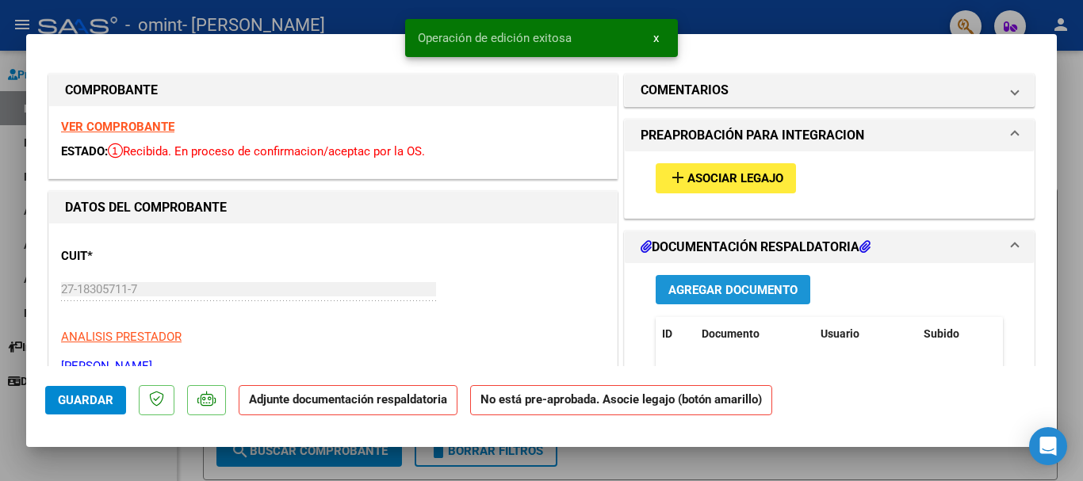
click at [751, 291] on span "Agregar Documento" at bounding box center [732, 290] width 129 height 14
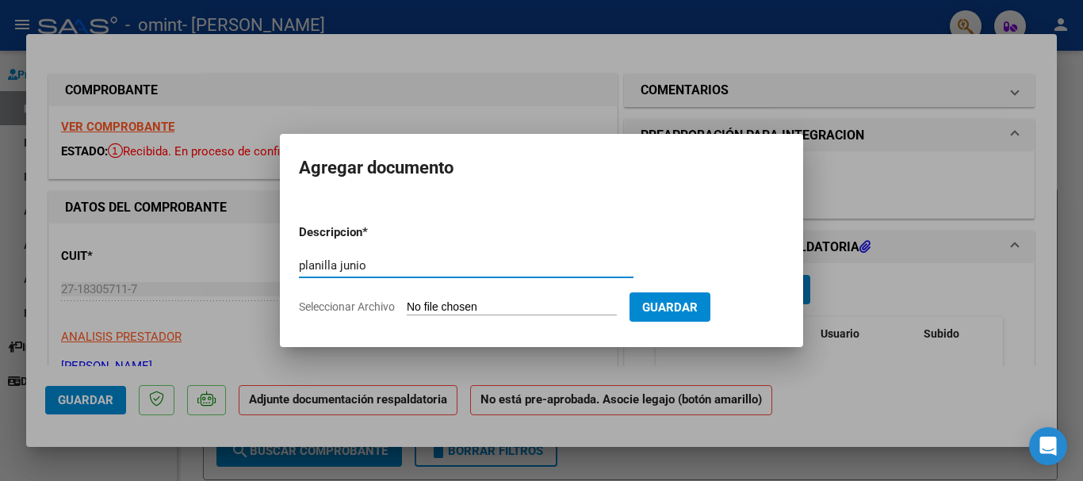
type input "planilla junio"
click at [483, 304] on input "Seleccionar Archivo" at bounding box center [512, 307] width 210 height 15
type input "C:\fakepath\[PERSON_NAME].pdf"
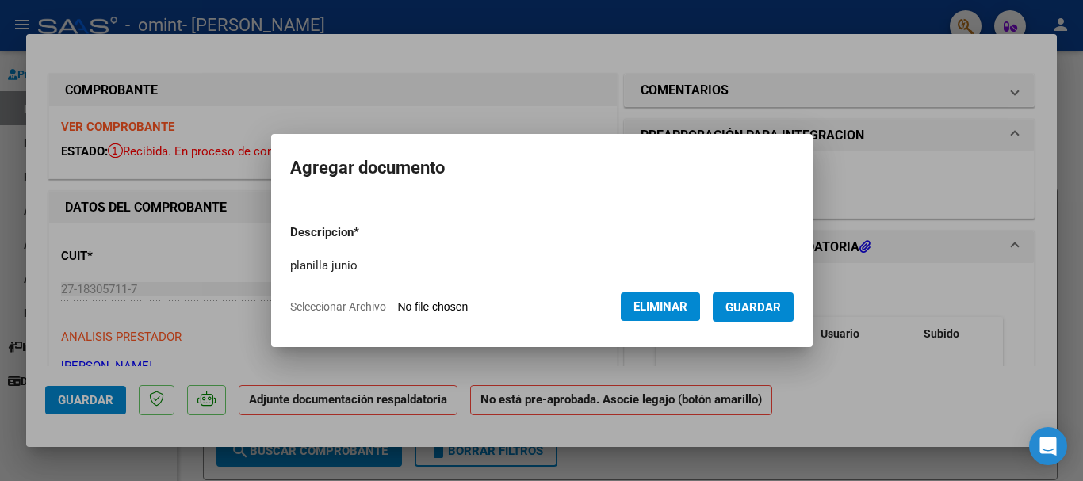
click at [769, 315] on button "Guardar" at bounding box center [752, 306] width 81 height 29
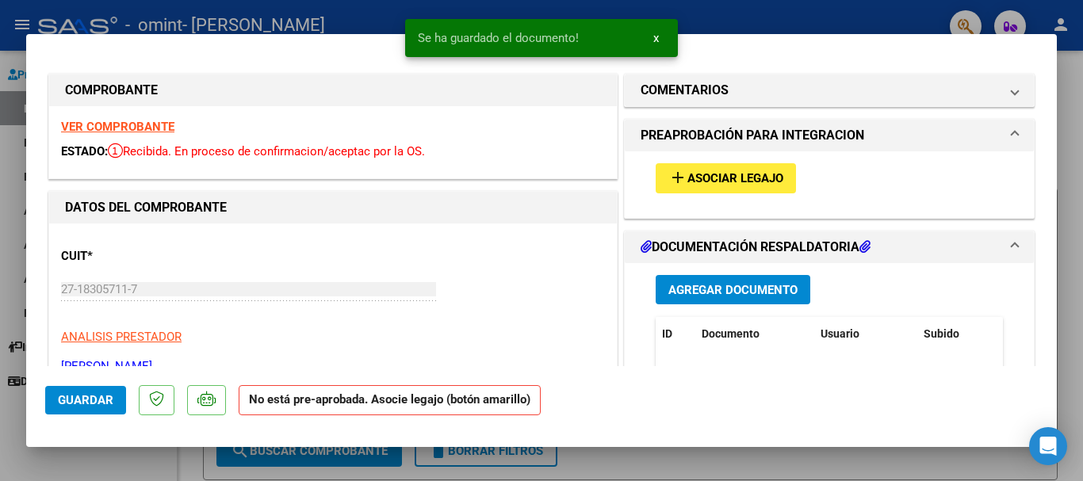
click at [1082, 112] on div at bounding box center [541, 240] width 1083 height 481
type input "$ 0,00"
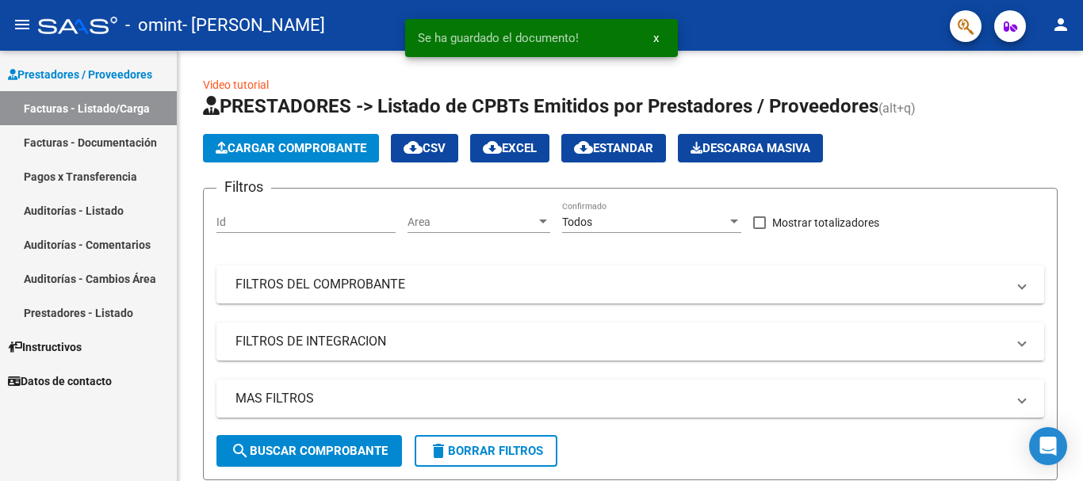
click at [128, 143] on link "Facturas - Documentación" at bounding box center [88, 142] width 177 height 34
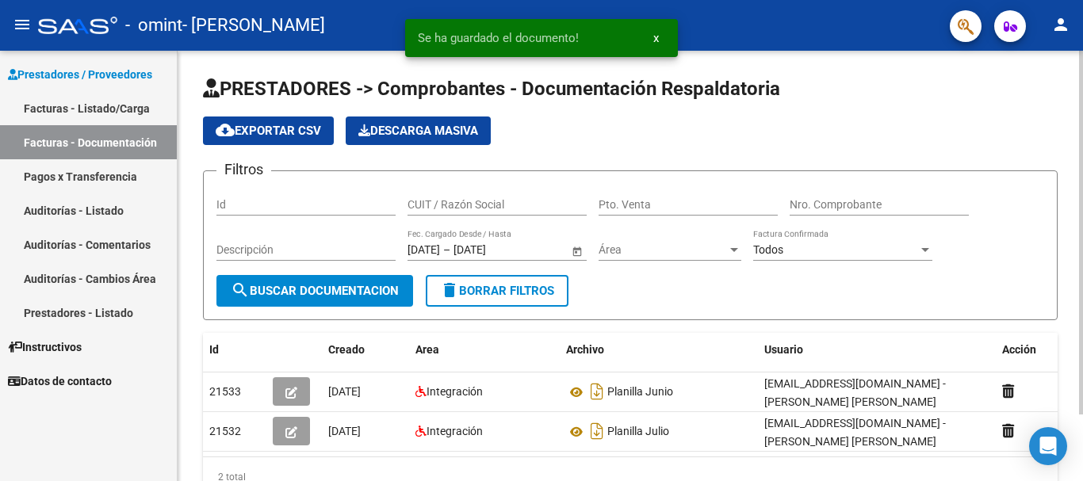
scroll to position [79, 0]
